Goal: Information Seeking & Learning: Learn about a topic

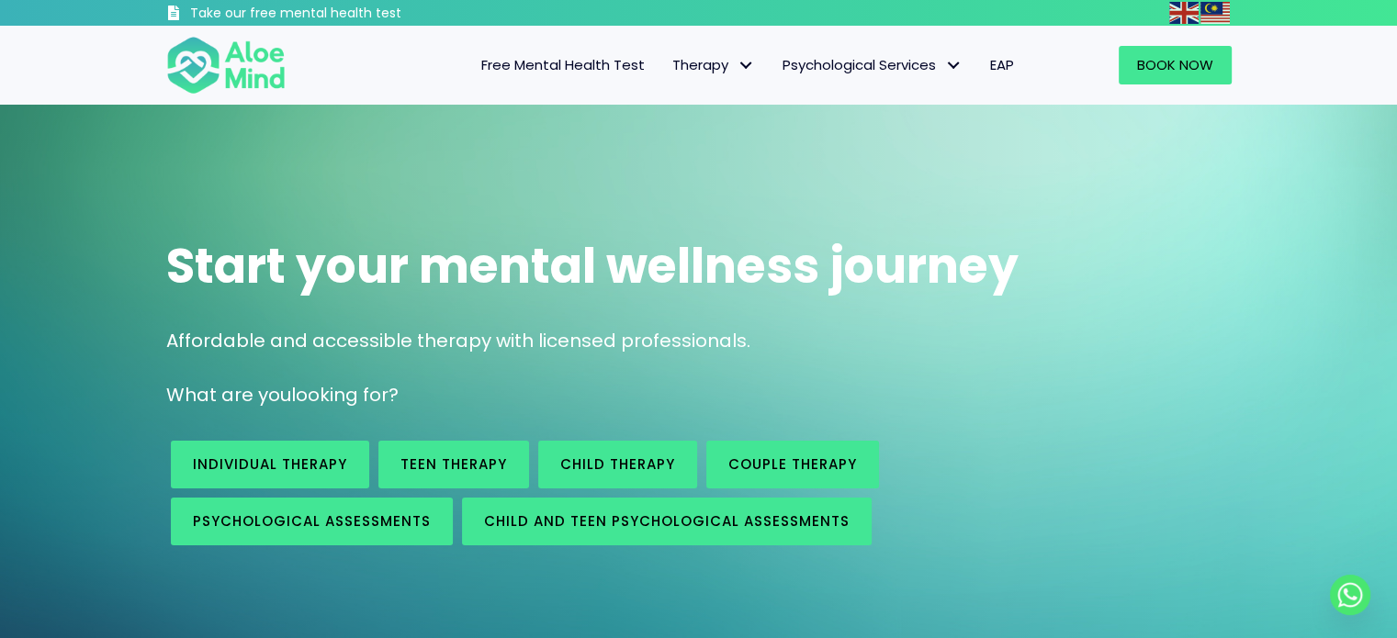
click at [1006, 70] on span "EAP" at bounding box center [1002, 64] width 24 height 19
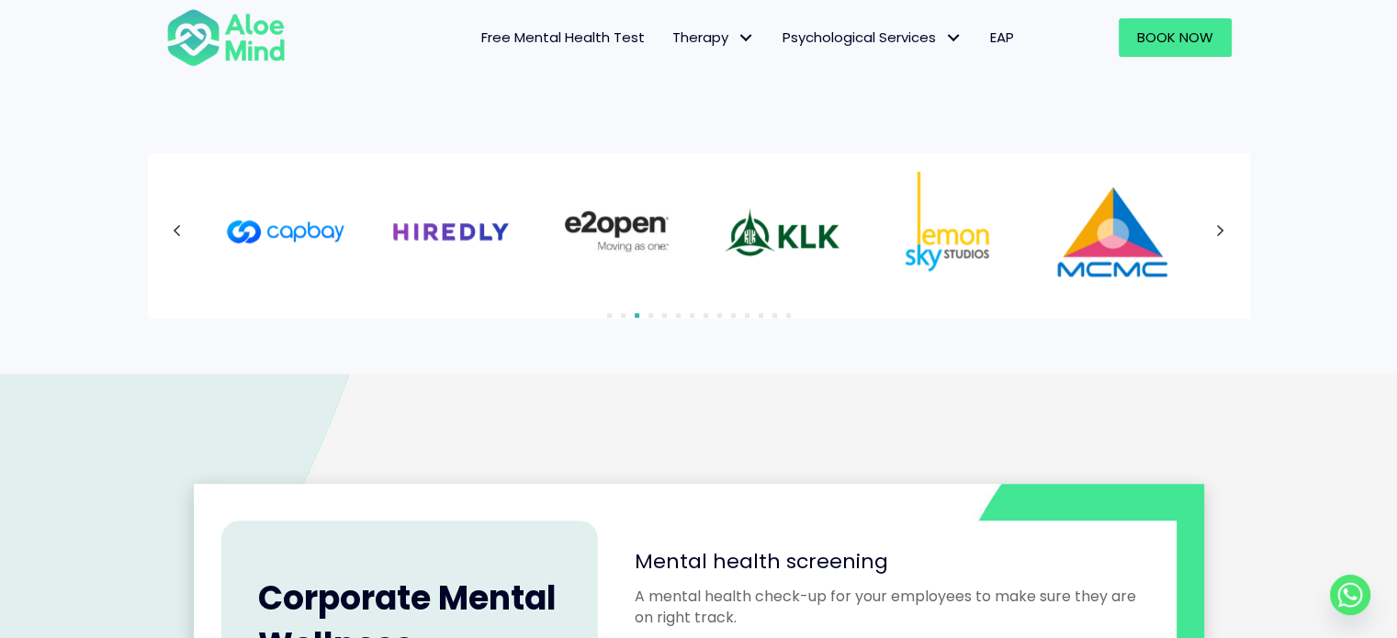
scroll to position [1084, 0]
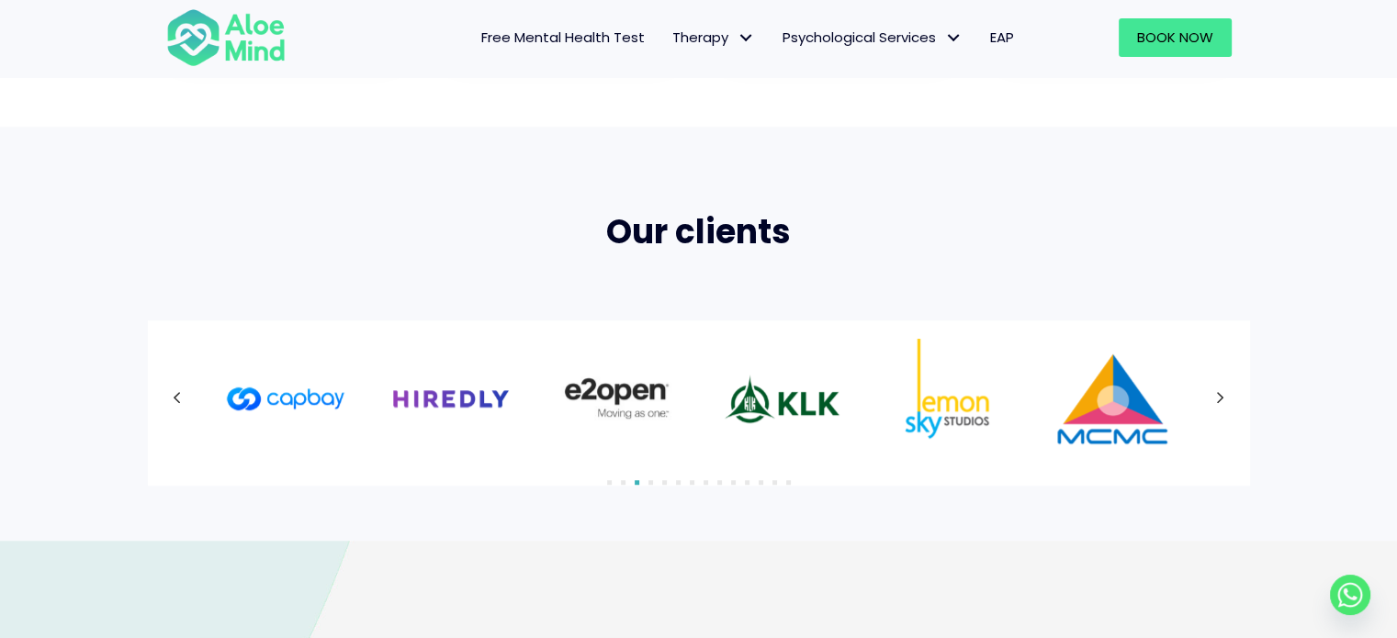
click at [176, 399] on icon at bounding box center [177, 398] width 7 height 12
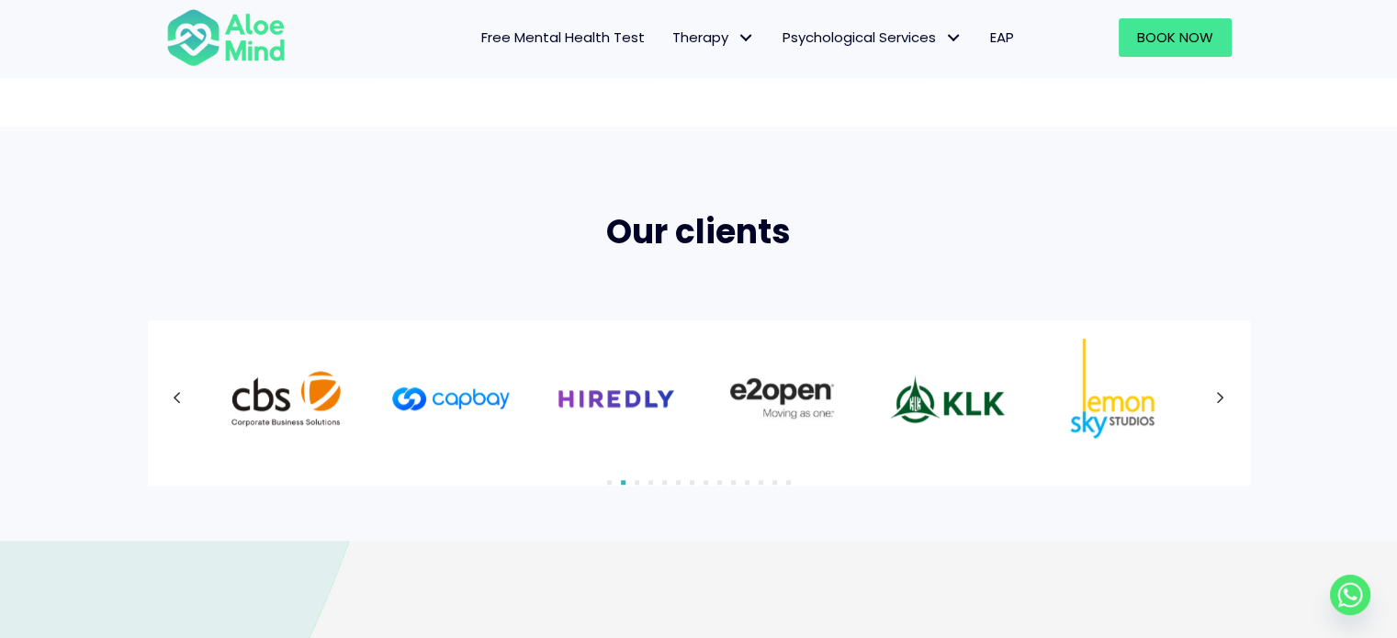
click at [1218, 401] on icon at bounding box center [1220, 398] width 7 height 12
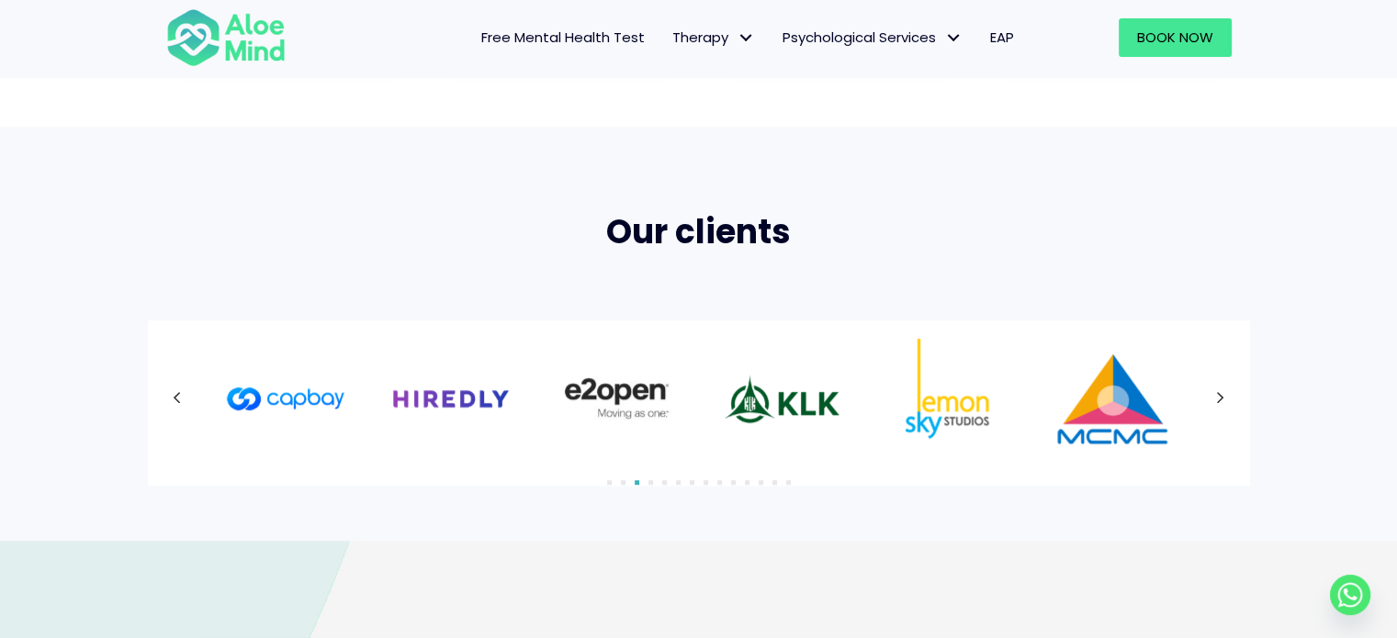
click at [1218, 401] on div at bounding box center [698, 398] width 1065 height 119
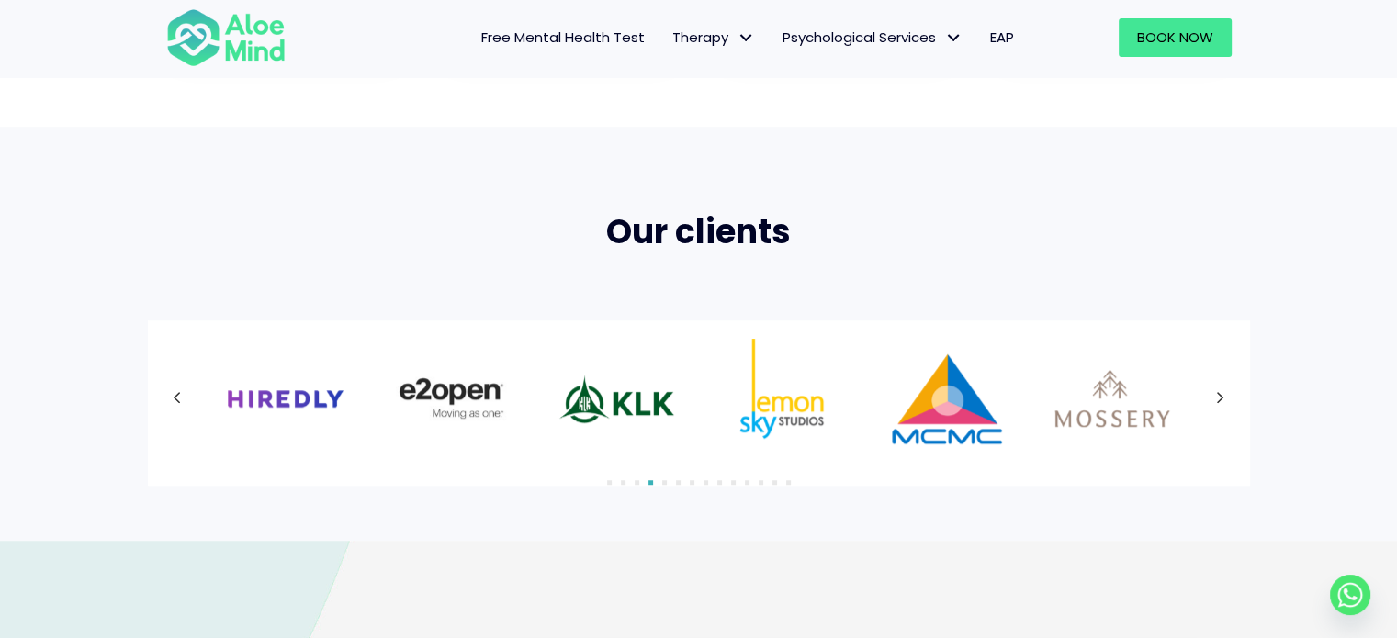
click at [1218, 401] on icon at bounding box center [1220, 398] width 7 height 12
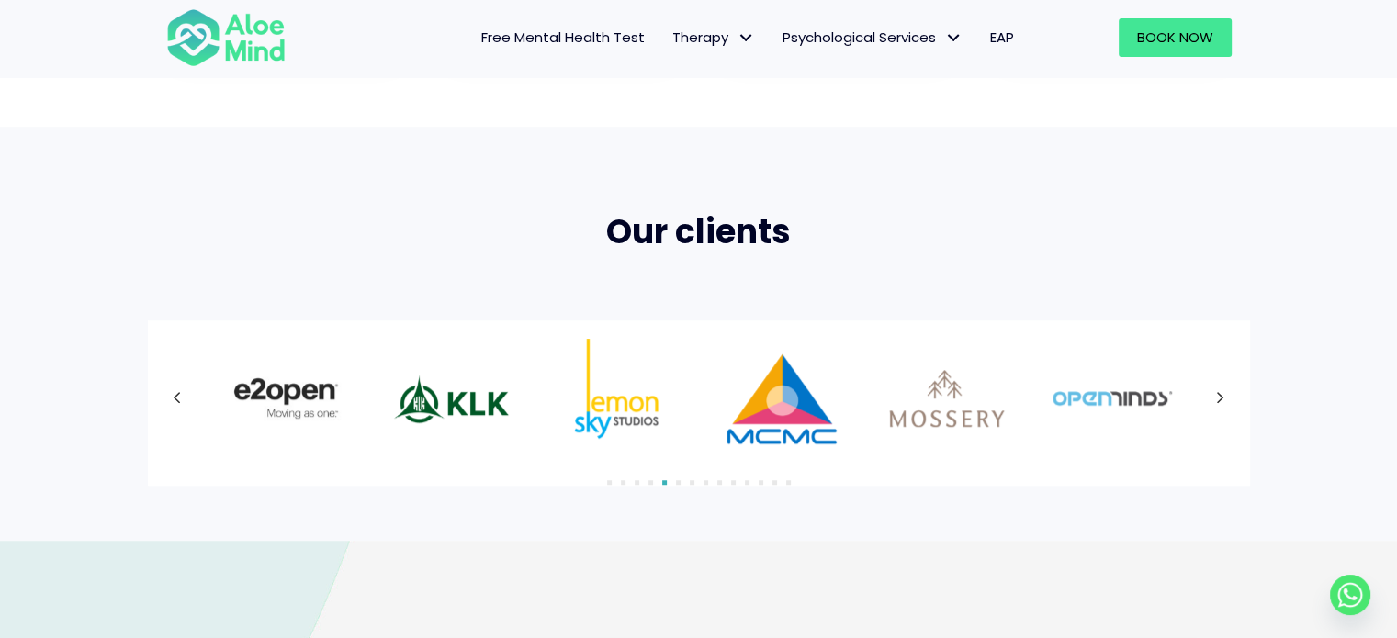
click at [1218, 401] on icon at bounding box center [1220, 398] width 7 height 12
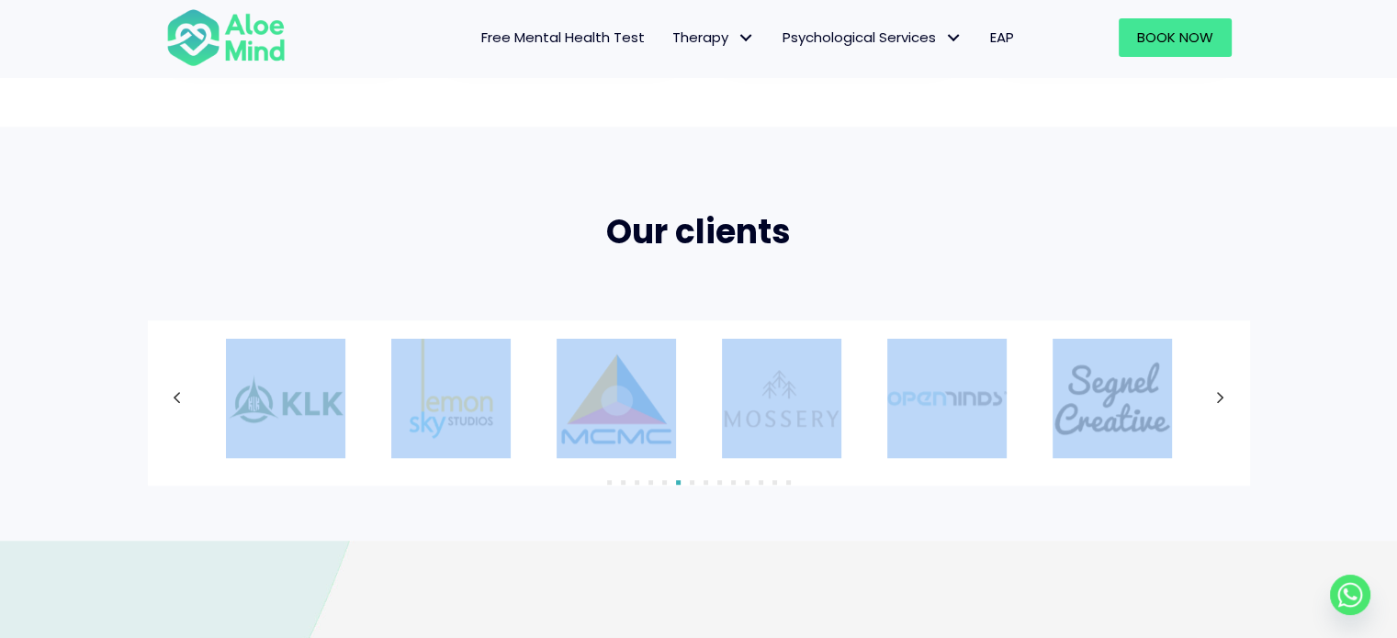
click at [1218, 401] on div at bounding box center [698, 398] width 1065 height 119
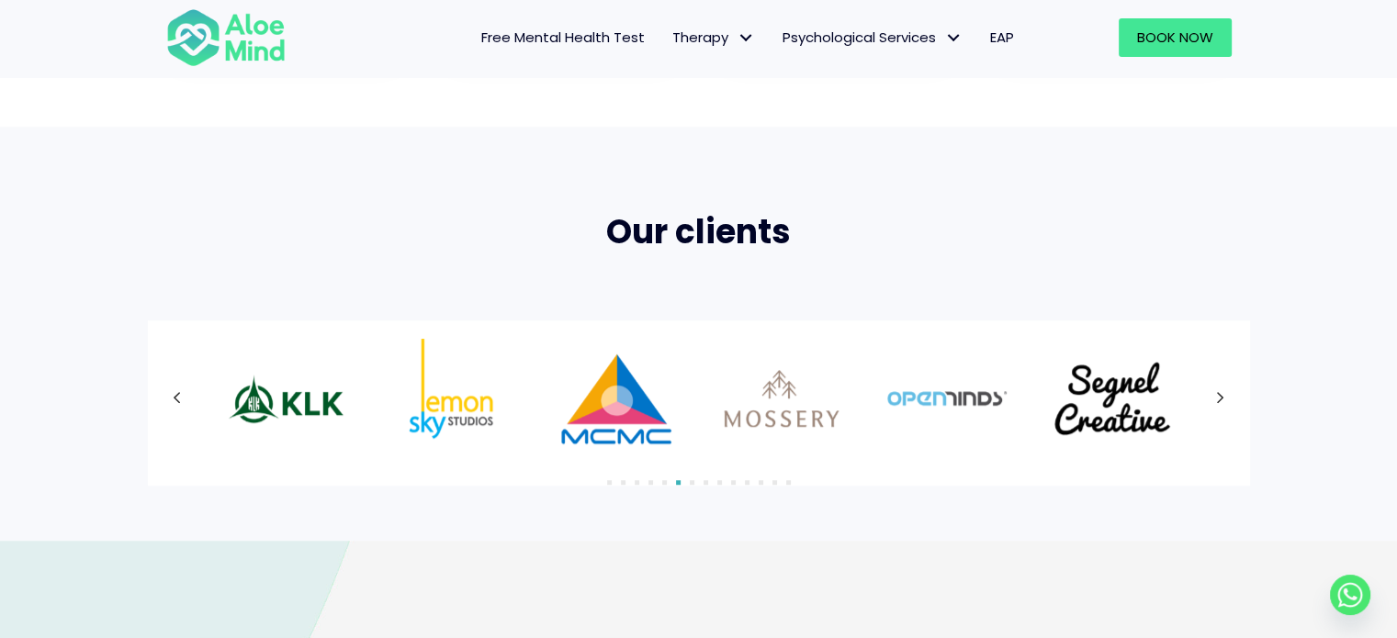
click at [1218, 401] on div at bounding box center [698, 398] width 1065 height 119
click at [1218, 401] on icon at bounding box center [1220, 398] width 7 height 12
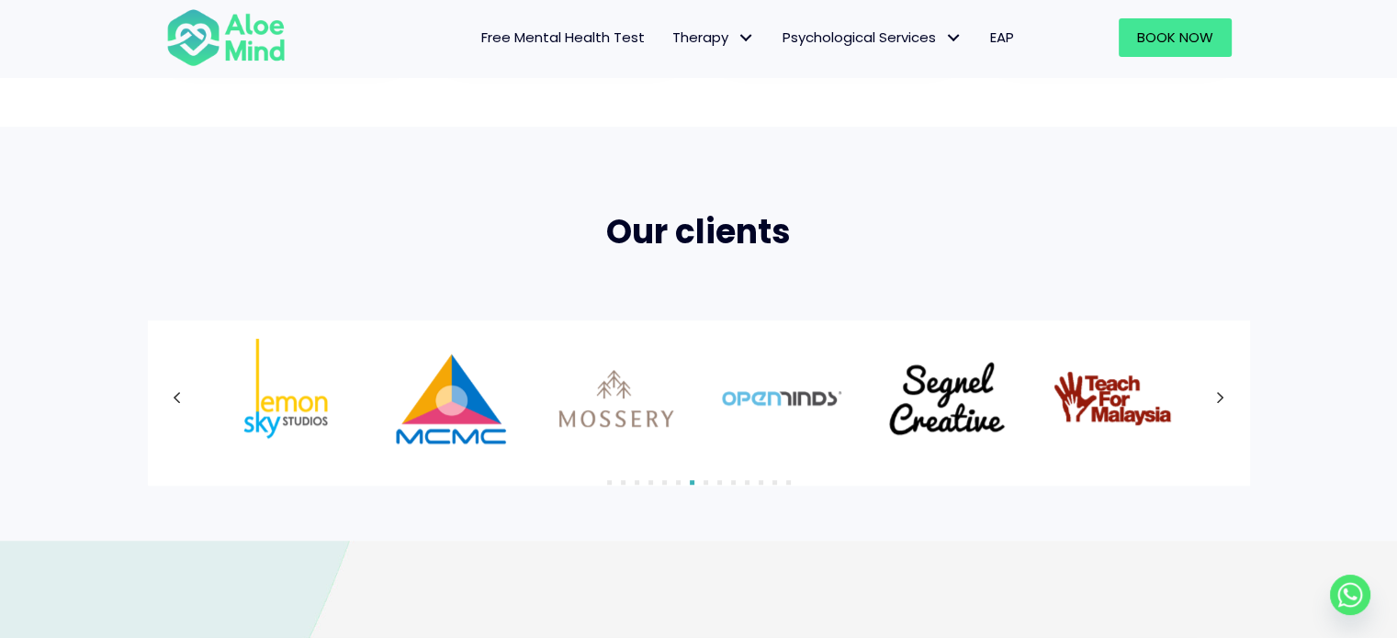
click at [1218, 401] on div at bounding box center [698, 398] width 1065 height 119
click at [1218, 401] on icon at bounding box center [1220, 398] width 7 height 12
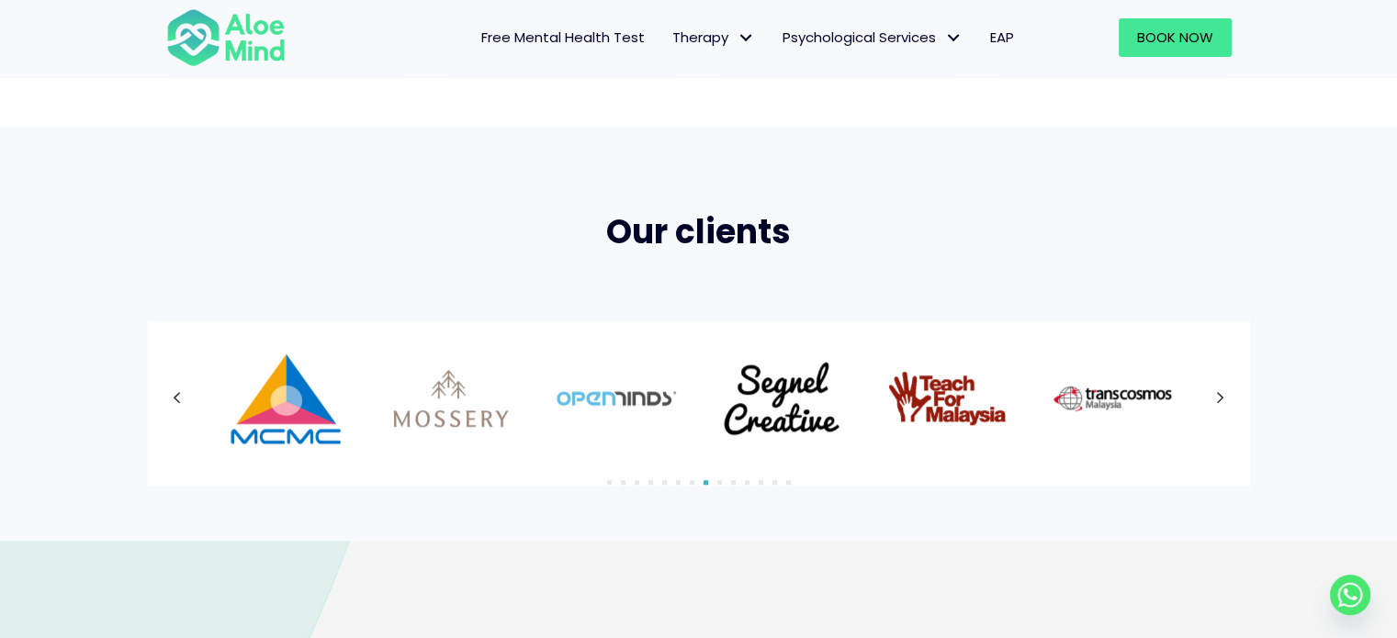
click at [1218, 401] on div at bounding box center [698, 398] width 1065 height 119
click at [1217, 396] on icon at bounding box center [1220, 399] width 9 height 24
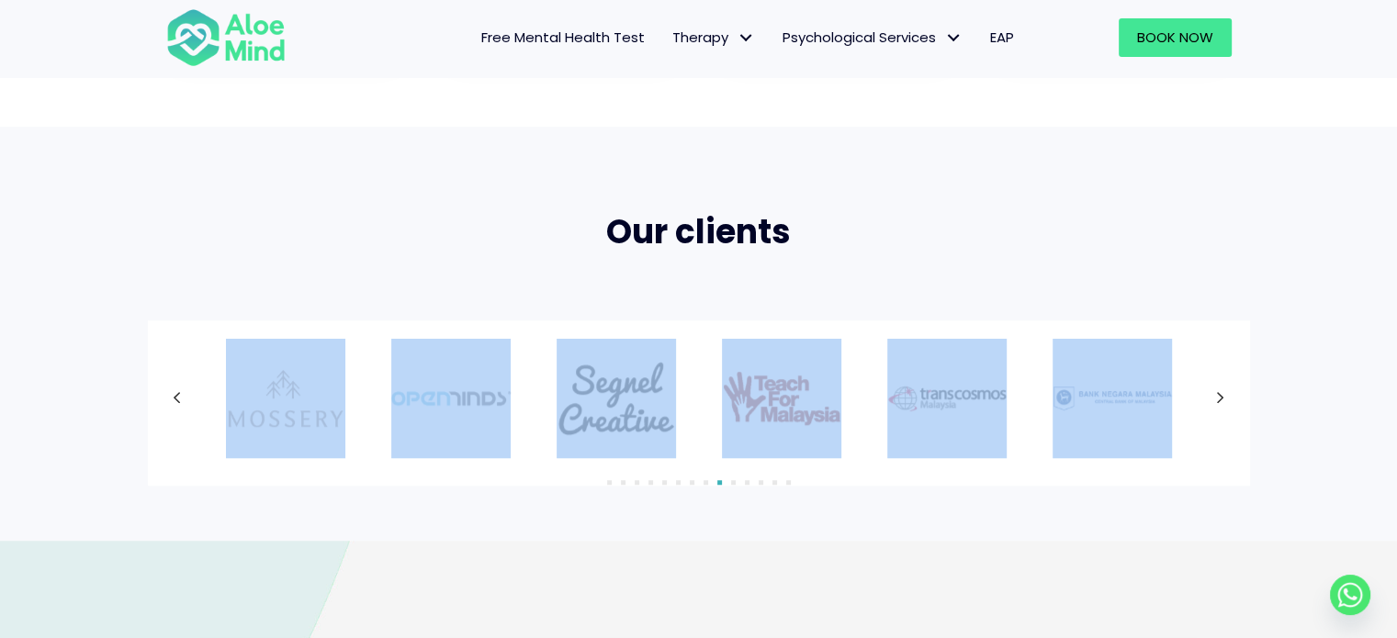
click at [1217, 396] on div at bounding box center [698, 398] width 1065 height 119
click at [1217, 396] on icon at bounding box center [1220, 399] width 9 height 24
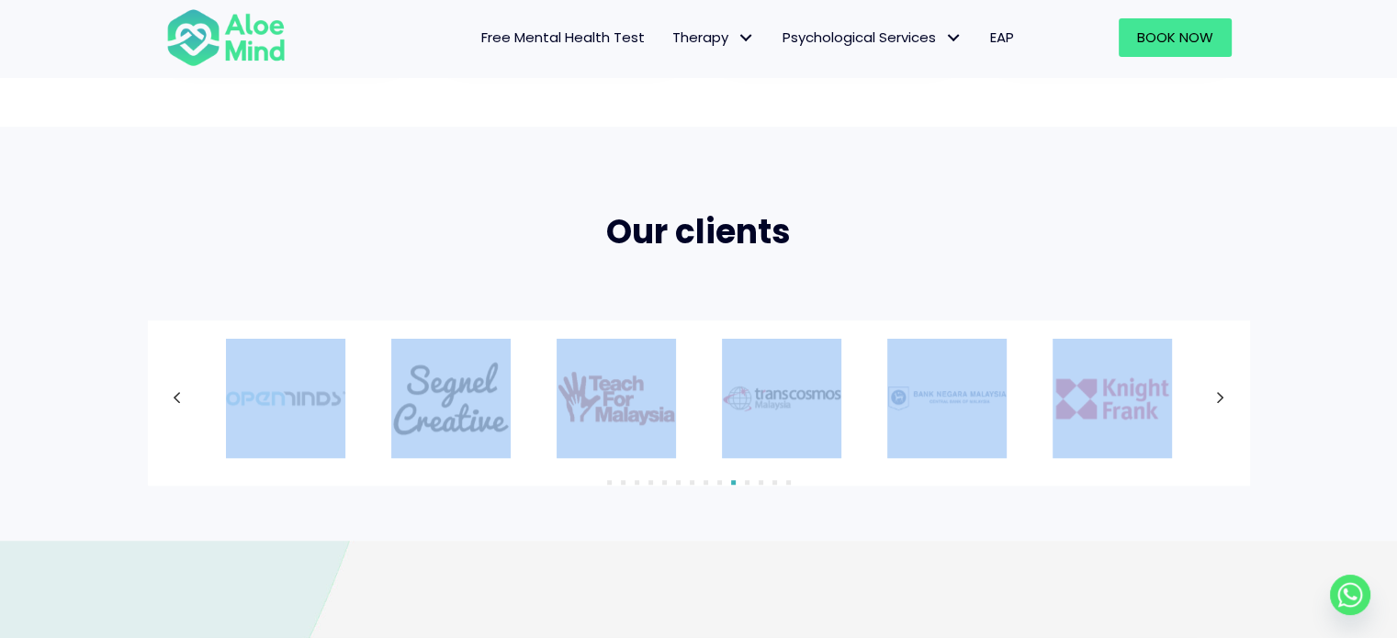
click at [885, 149] on div "Our clients 1" at bounding box center [698, 333] width 1397 height 413
